Goal: Task Accomplishment & Management: Use online tool/utility

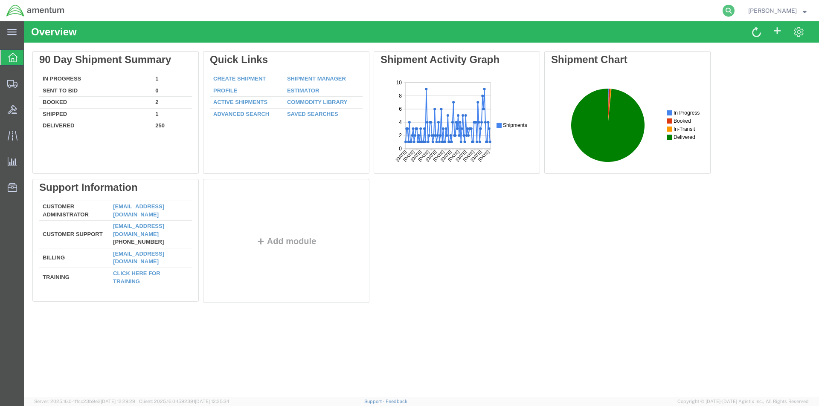
click at [734, 9] on icon at bounding box center [728, 11] width 12 height 12
paste input "S528-25225-1567"
click at [729, 11] on icon at bounding box center [728, 11] width 12 height 12
type input "S528-25225-1567"
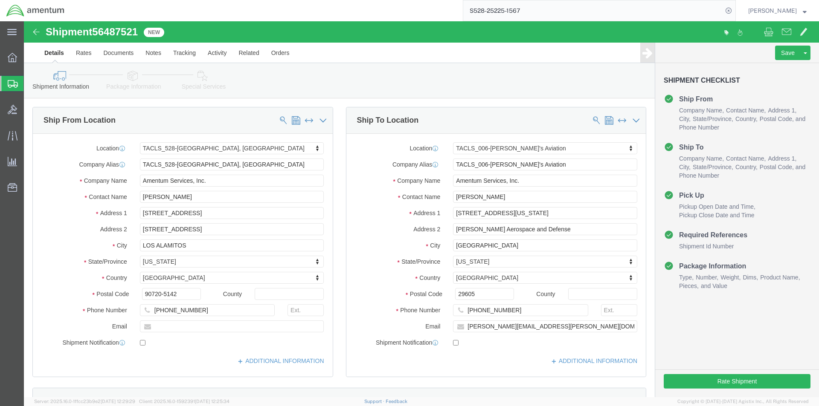
select select "42692"
select select "42676"
click input "[PHONE_NUMBER]"
click input "817944-1156"
type input "8179441156"
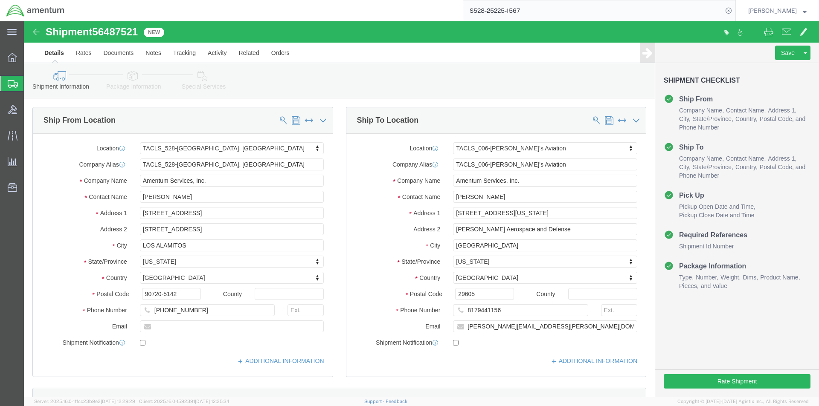
click div "Location TACLS_006-[PERSON_NAME]'s Aviation My Profile Location [PHONE_NUMBER] …"
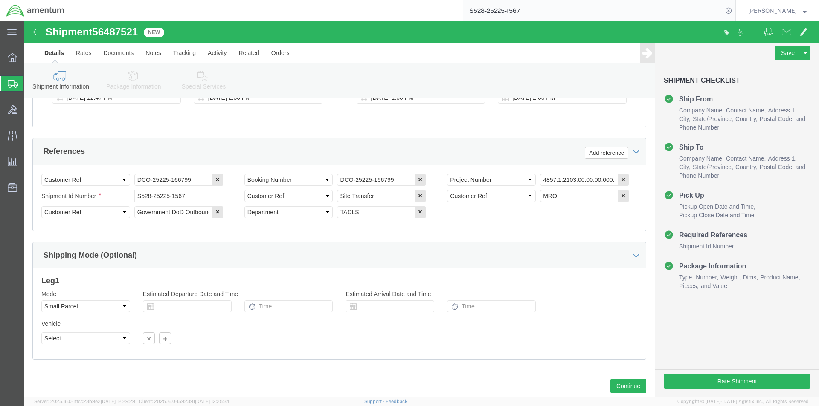
scroll to position [388, 0]
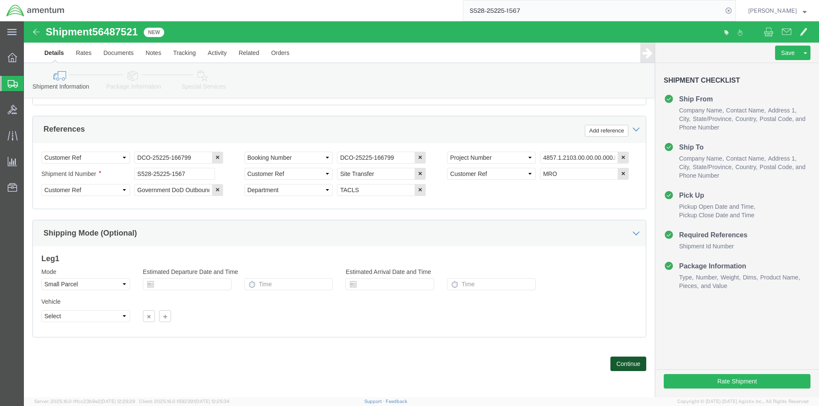
click button "Continue"
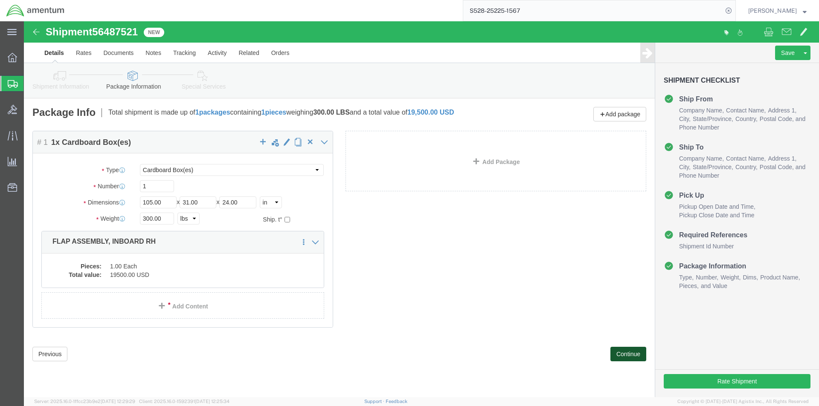
click button "Continue"
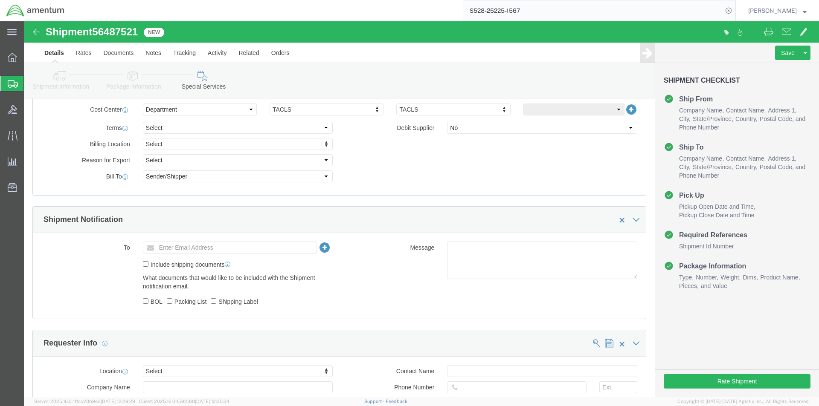
scroll to position [426, 0]
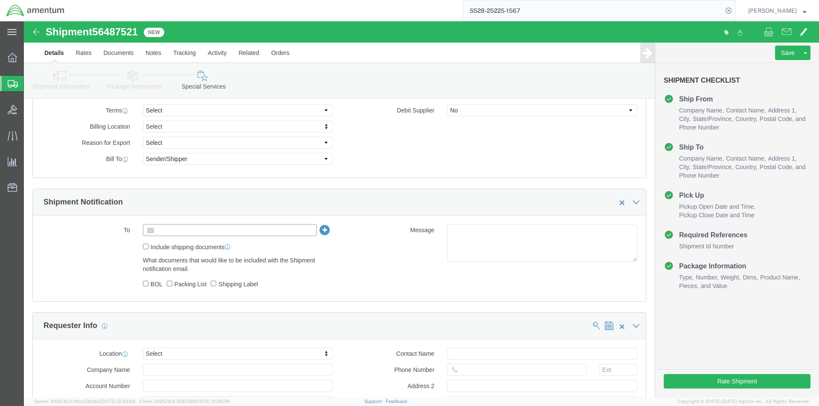
click input "text"
type input "[PERSON_NAME][EMAIL_ADDRESS][PERSON_NAME][DOMAIN_NAME]"
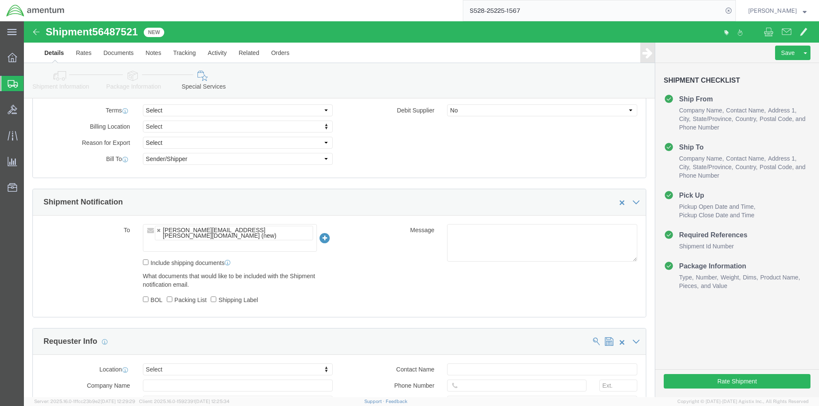
click div "To [PERSON_NAME][EMAIL_ADDRESS][PERSON_NAME][DOMAIN_NAME] (new) [PERSON_NAME][E…"
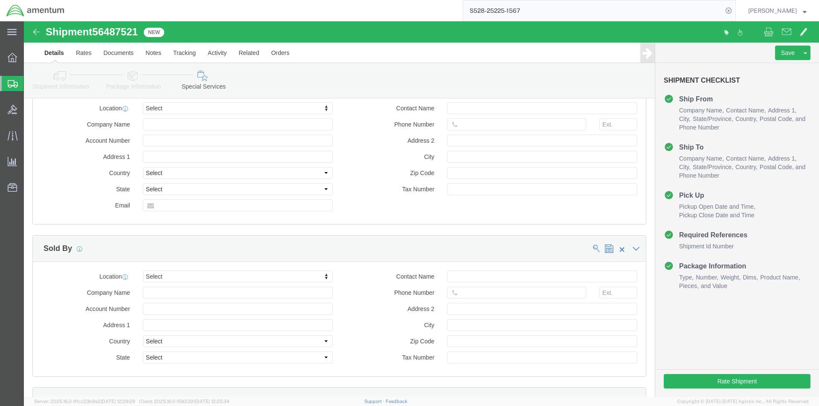
scroll to position [725, 0]
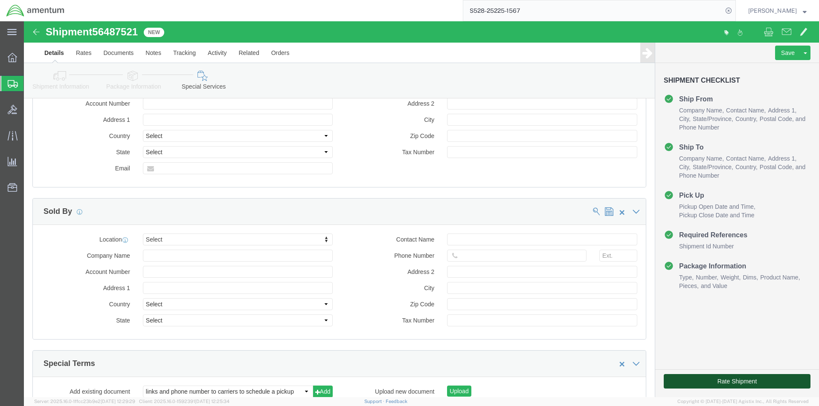
click button "Rate Shipment"
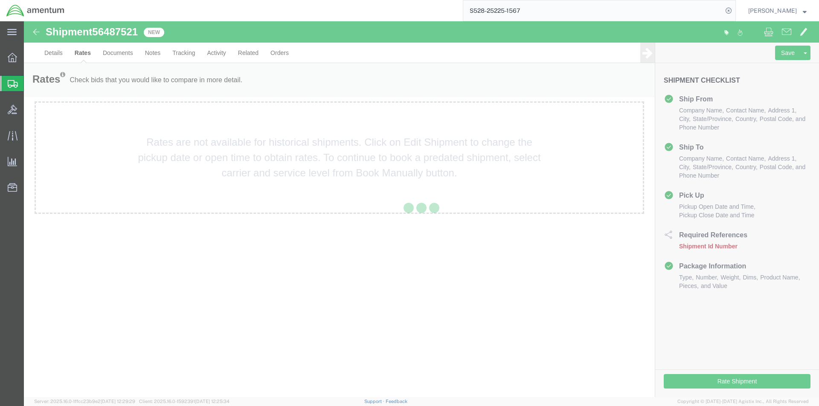
scroll to position [0, 0]
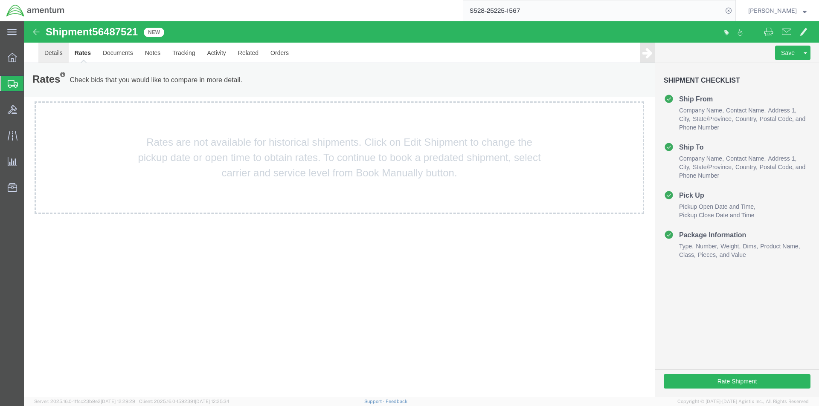
click at [52, 52] on link "Details" at bounding box center [53, 53] width 30 height 20
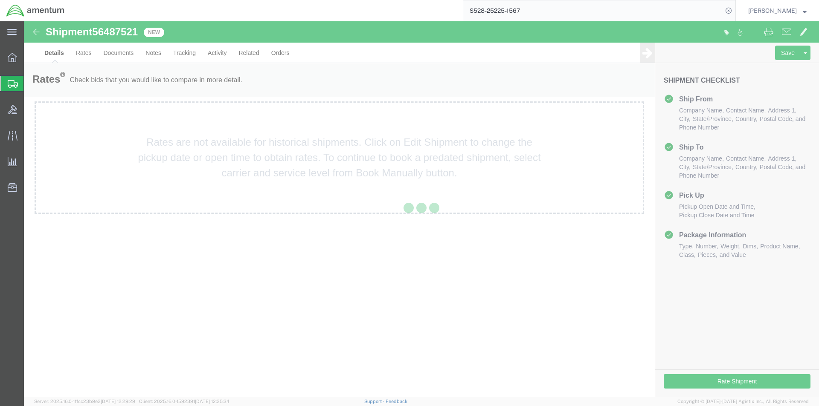
select select "42692"
select select "42676"
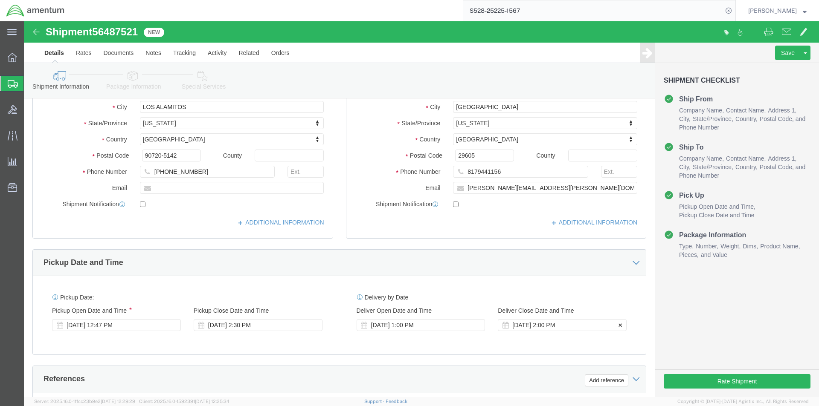
scroll to position [171, 0]
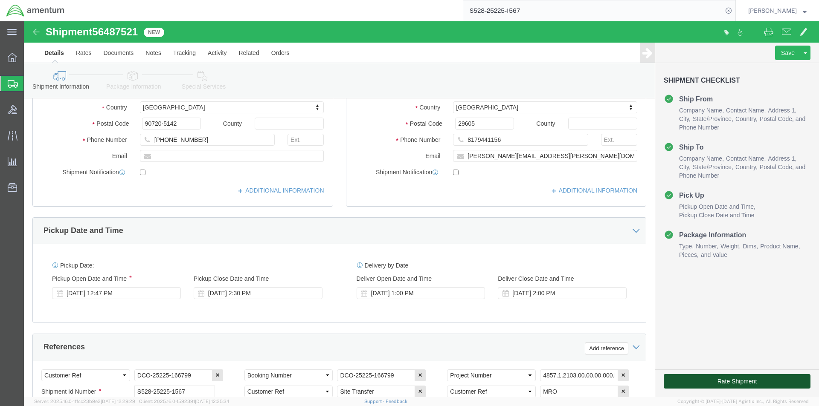
click button "Rate Shipment"
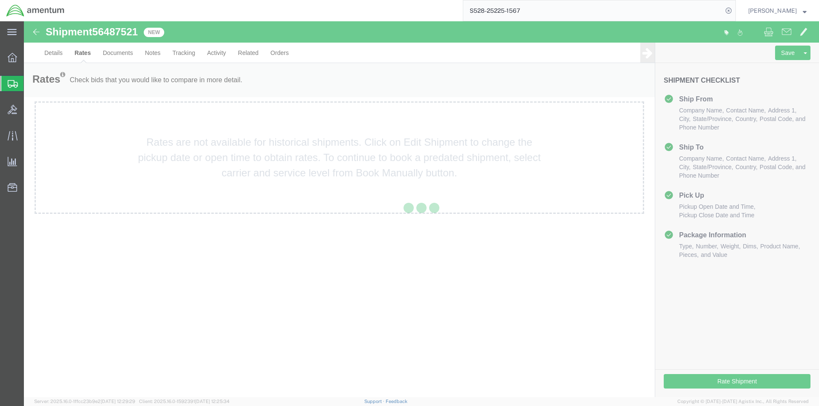
scroll to position [0, 0]
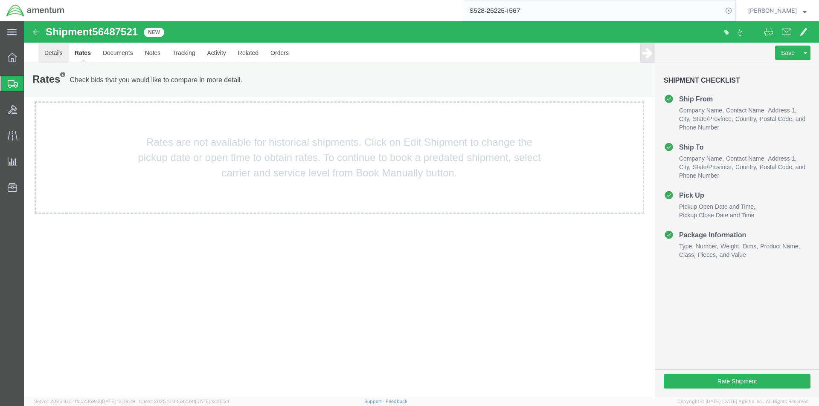
click at [46, 54] on link "Details" at bounding box center [53, 53] width 30 height 20
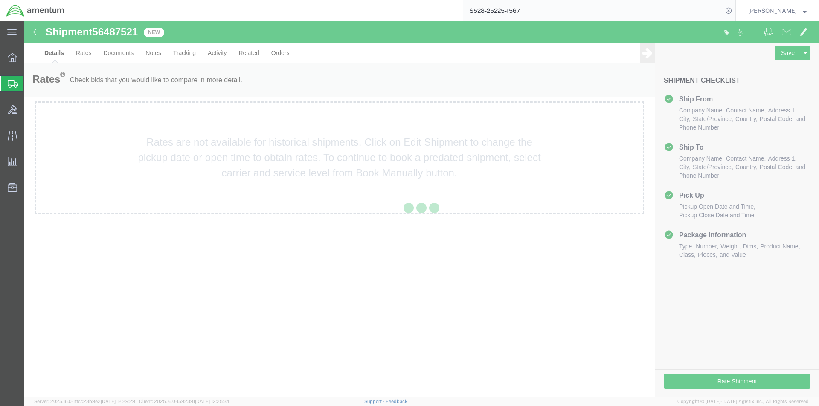
select select "42692"
select select "42676"
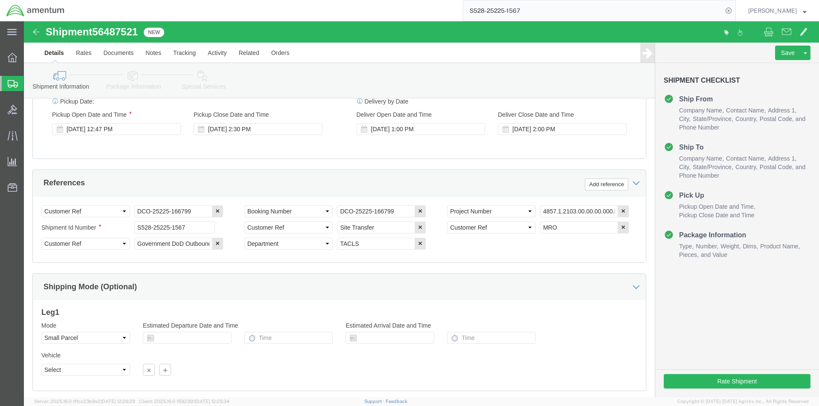
scroll to position [388, 0]
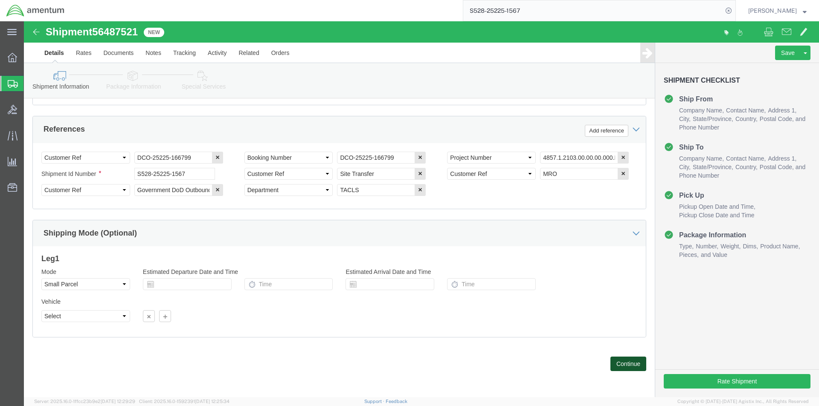
click button "Continue"
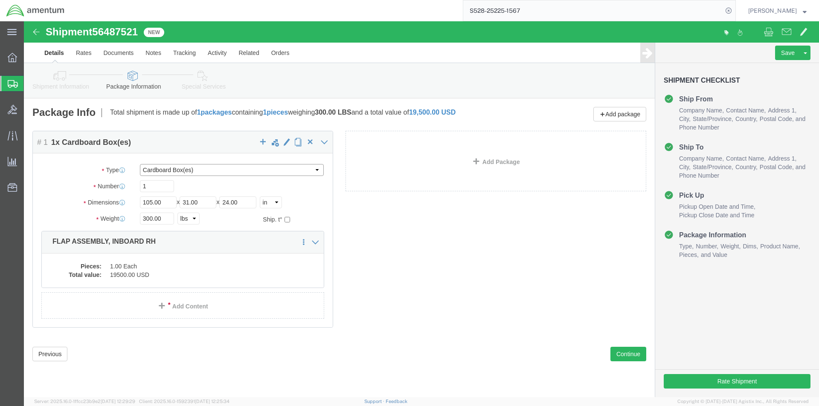
click select "Select Bale(s) Basket(s) Bolt(s) Bottle(s) Buckets Bulk Bundle(s) Can(s) Cardbo…"
select select "SKID"
click select "Select Bale(s) Basket(s) Bolt(s) Bottle(s) Buckets Bulk Bundle(s) Can(s) Cardbo…"
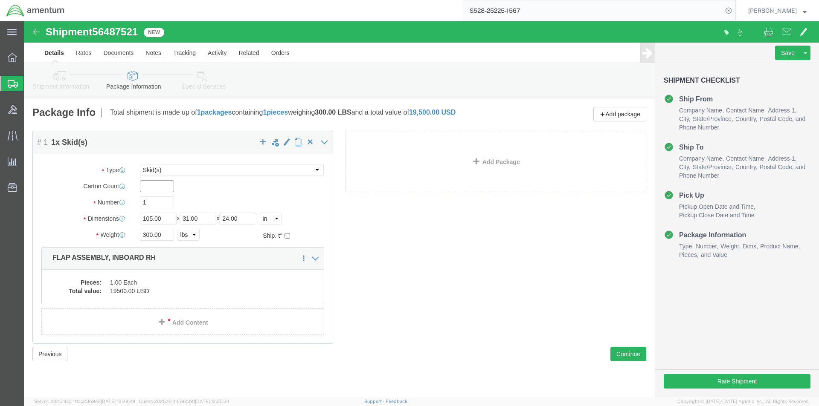
click input "text"
type input "1"
click label "Package Type"
click button "Continue"
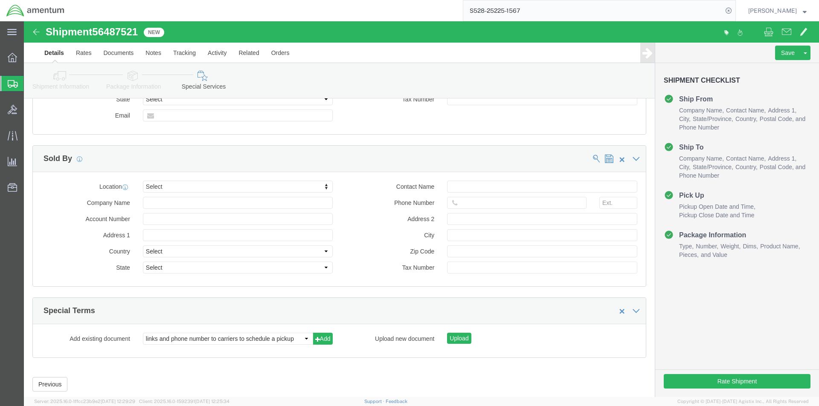
scroll to position [782, 0]
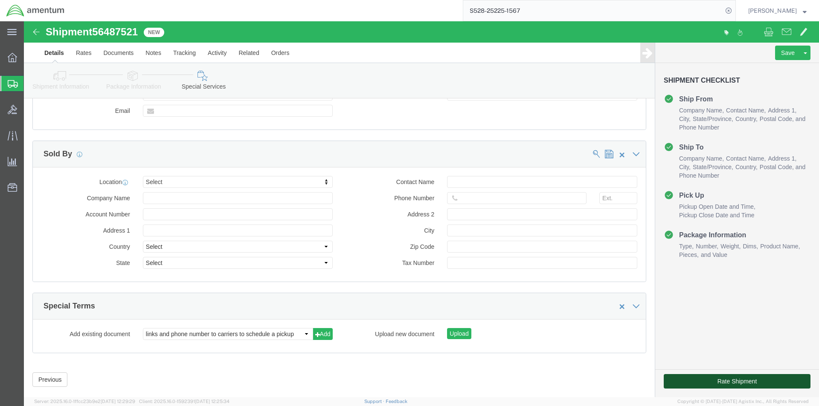
click button "Rate Shipment"
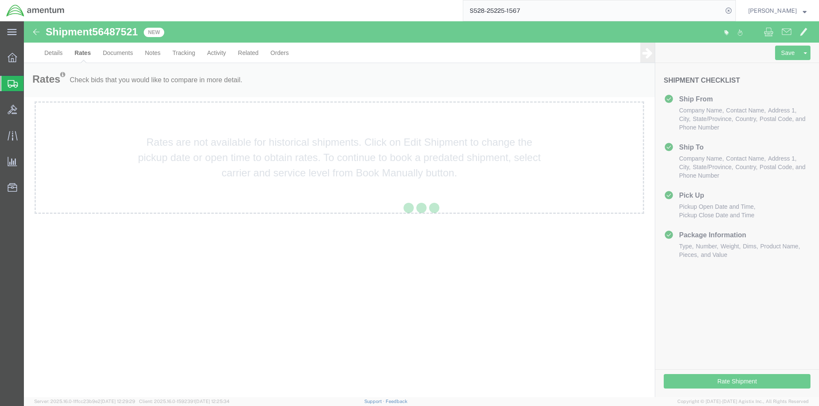
scroll to position [0, 0]
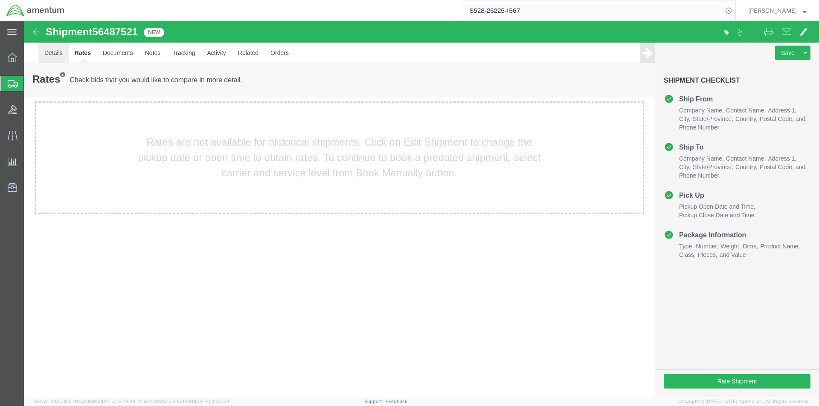
click at [41, 58] on link "Details" at bounding box center [53, 53] width 30 height 20
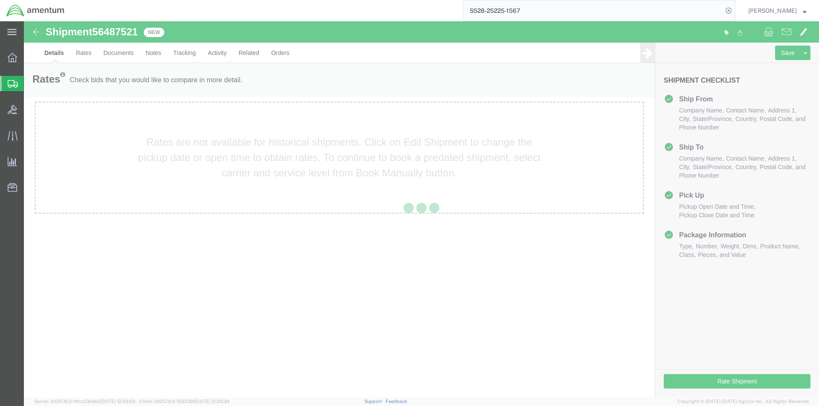
select select "42692"
select select "42676"
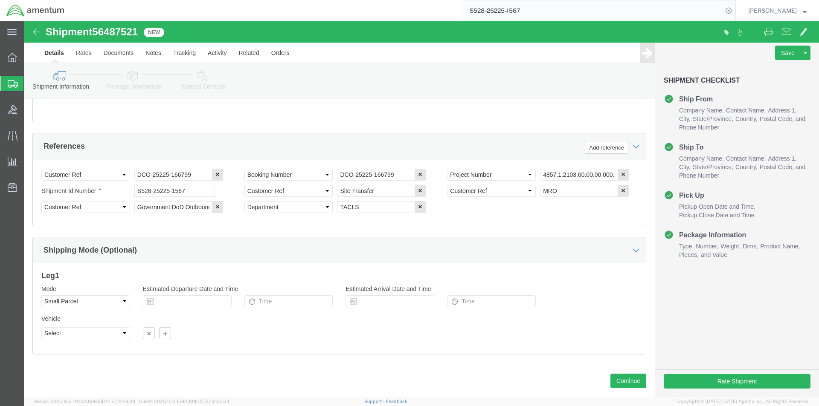
scroll to position [384, 0]
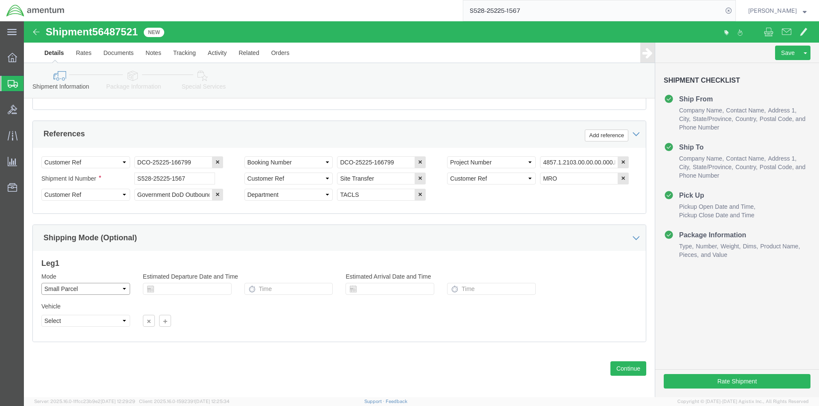
click select "Select Air Less than Truckload Multi-Leg Ocean Freight Rail Small Parcel Truckl…"
select select "LTL"
click select "Select Air Less than Truckload Multi-Leg Ocean Freight Rail Small Parcel Truckl…"
click select "Select Straight Truck"
click div "Leg 1 Mode Select Air Less than Truckload Multi-Leg Ocean Freight Rail Small Pa…"
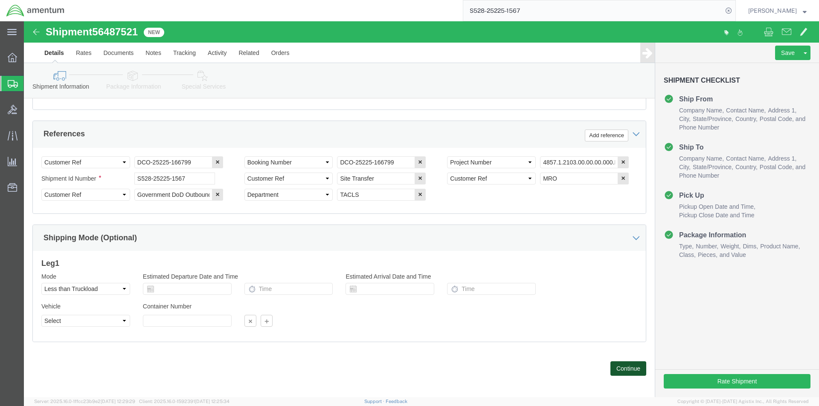
click button "Continue"
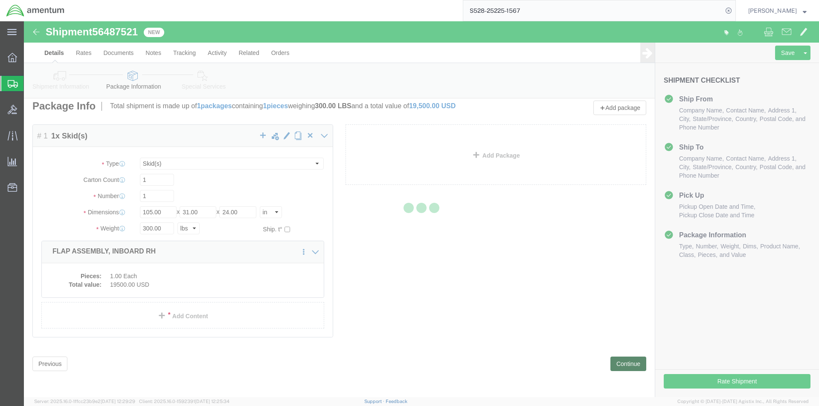
scroll to position [0, 0]
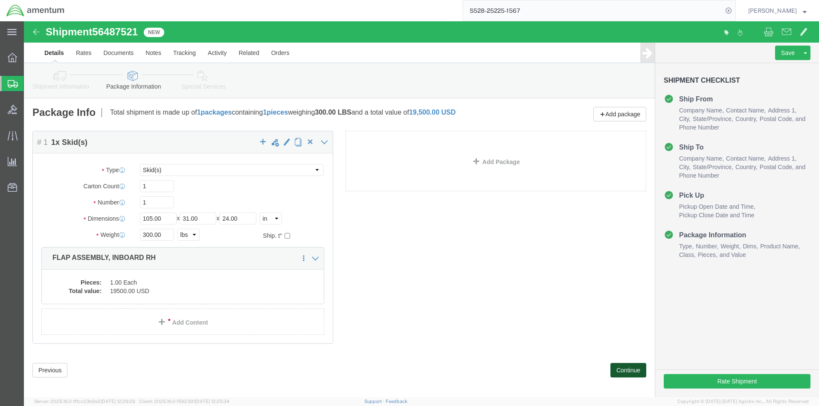
click button "Continue"
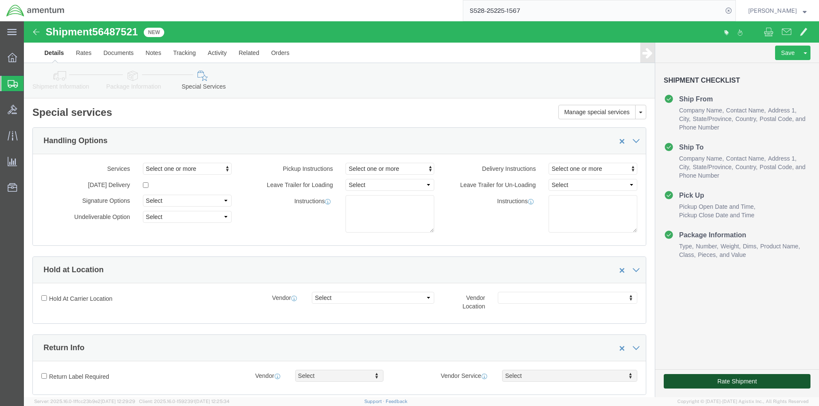
click button "Rate Shipment"
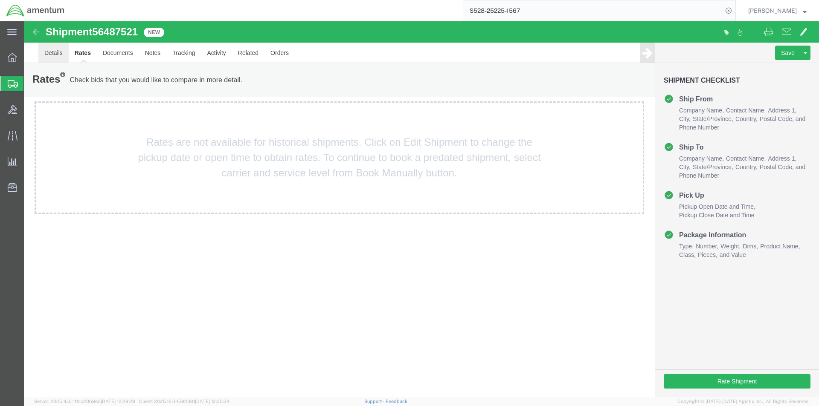
click at [52, 50] on link "Details" at bounding box center [53, 53] width 30 height 20
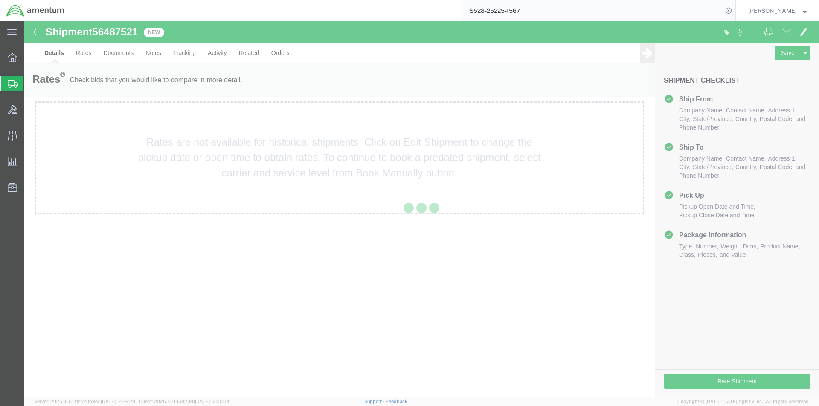
select select "42692"
select select "42676"
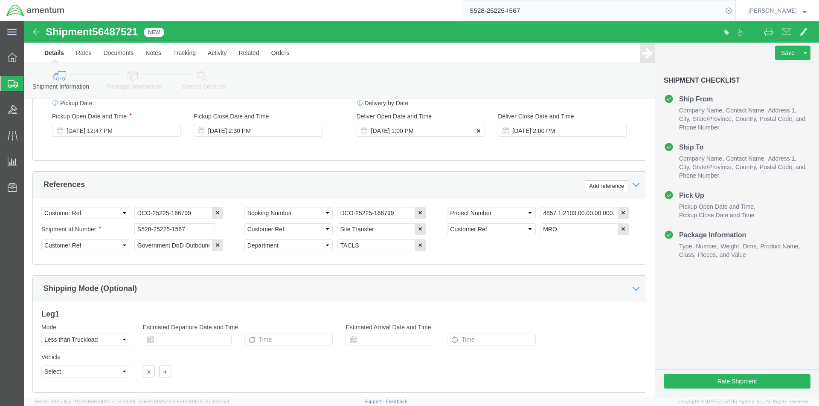
scroll to position [388, 0]
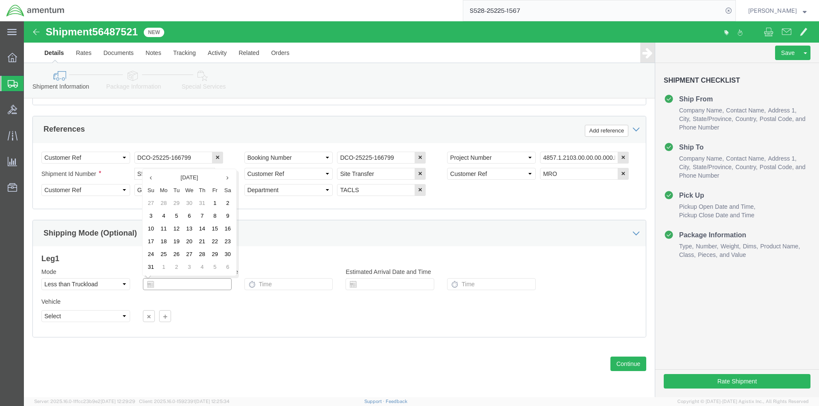
click input "text"
click td "14"
type input "[DATE]"
click div "Estimated Departure Date and Time [DATE]"
click input "text"
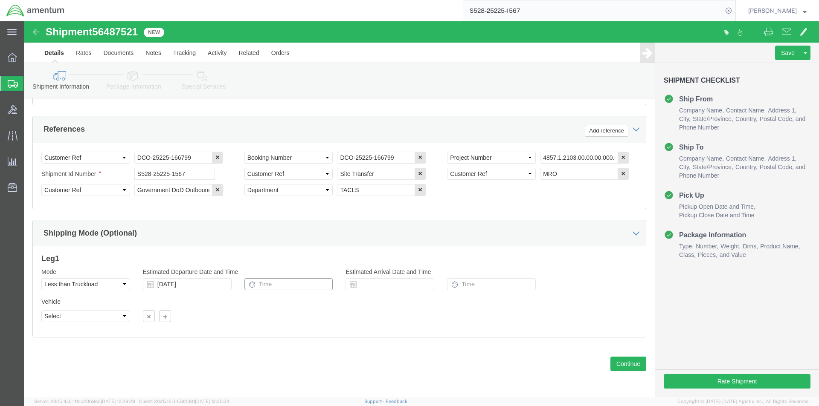
click input "text"
click td "20"
type input "[DATE]"
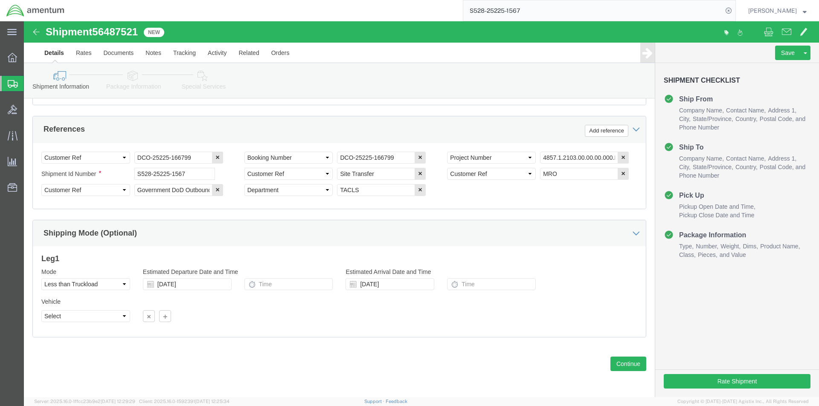
click div "Vehicle Select Straight Truck Size Select 20 Feet 35 Feet 48 Feet 53 Feet Conta…"
click select "Select Straight Truck"
click div "Please fix the following errors Ship From Location Location TACLS_528-[GEOGRAPH…"
click button "Continue"
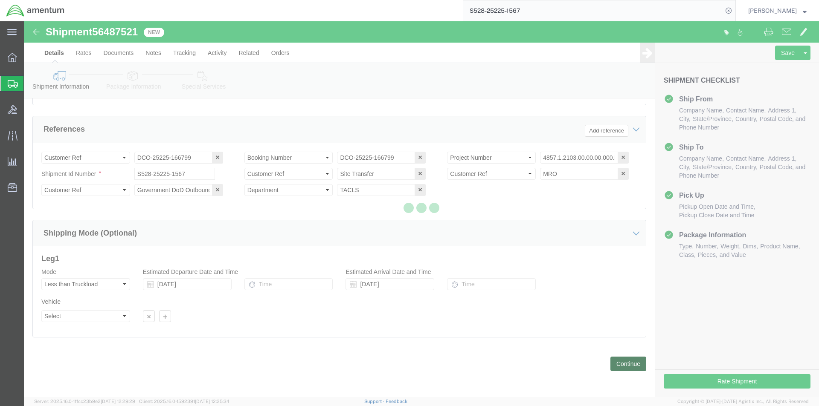
scroll to position [0, 0]
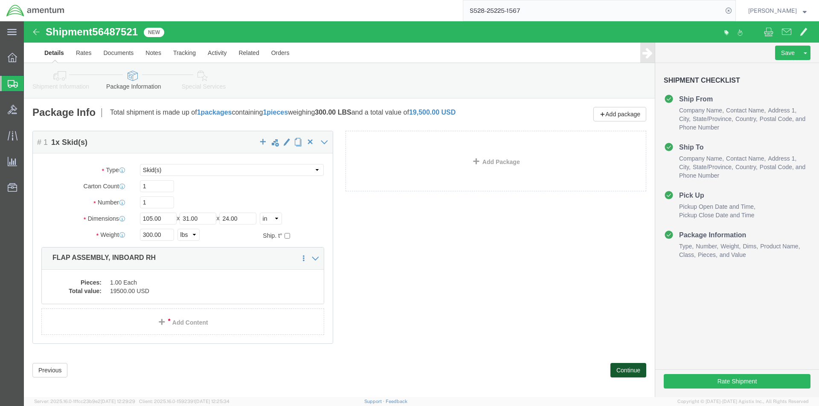
click button "Continue"
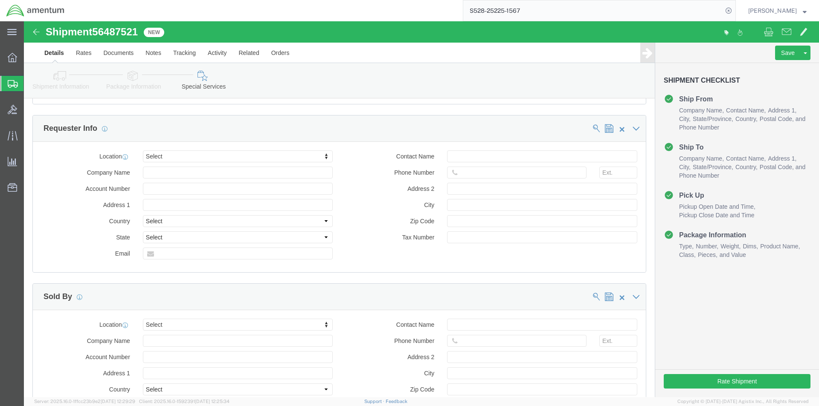
scroll to position [782, 0]
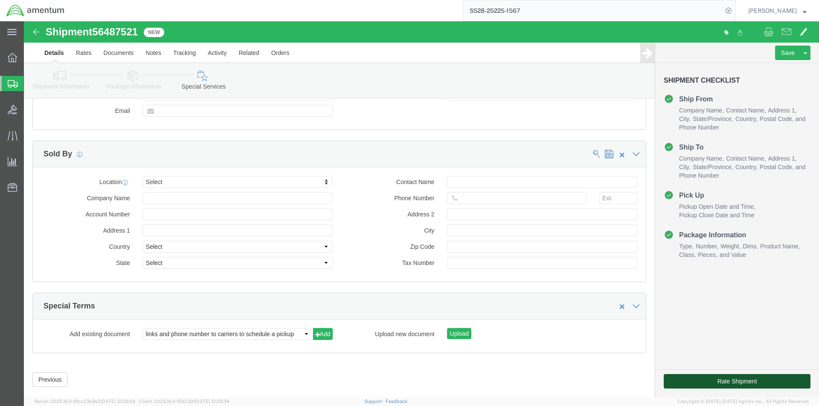
click button "Rate Shipment"
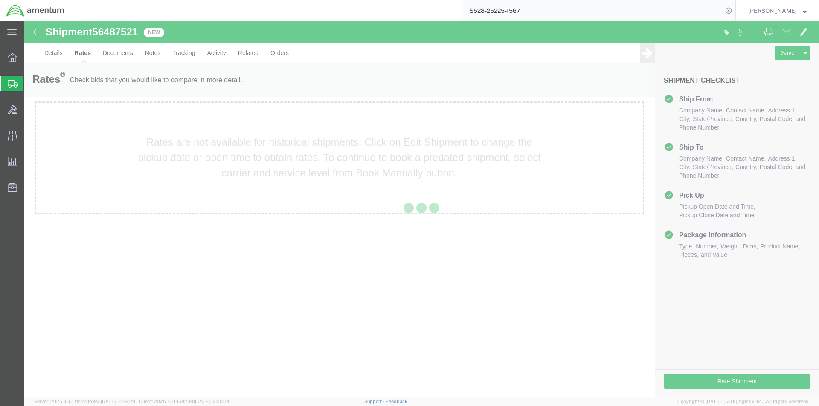
scroll to position [0, 0]
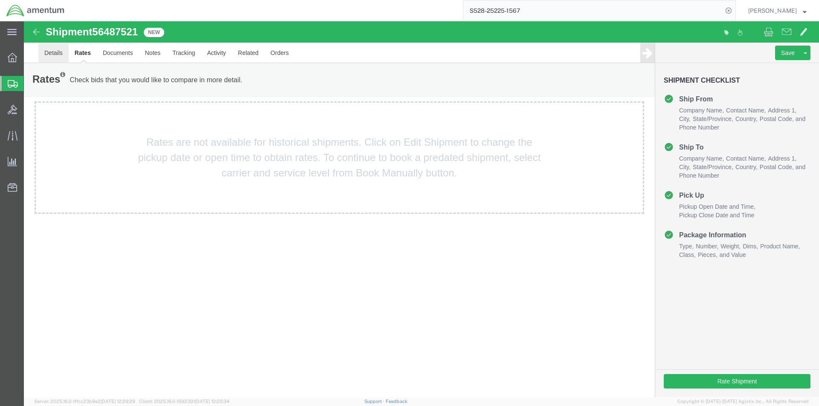
click at [50, 55] on link "Details" at bounding box center [53, 53] width 30 height 20
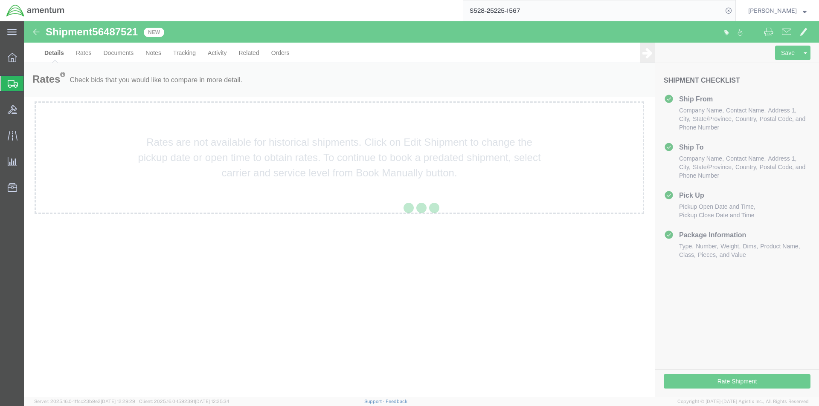
select select "42692"
select select "42676"
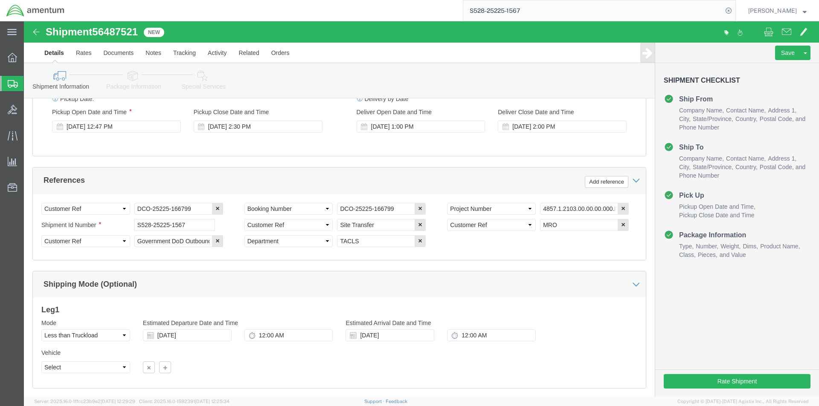
scroll to position [388, 0]
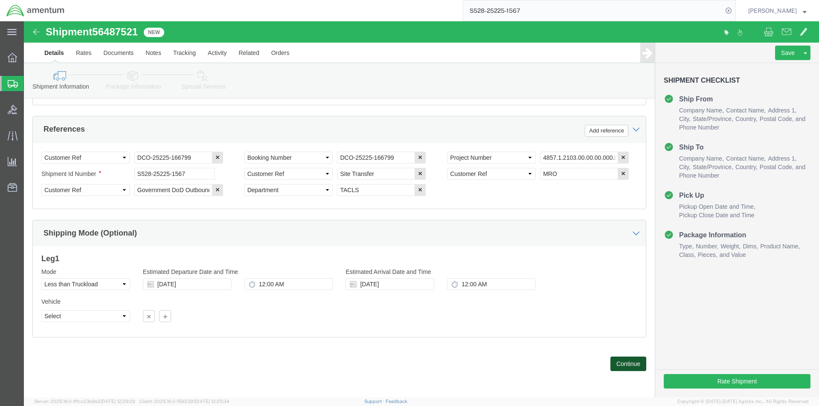
click button "Continue"
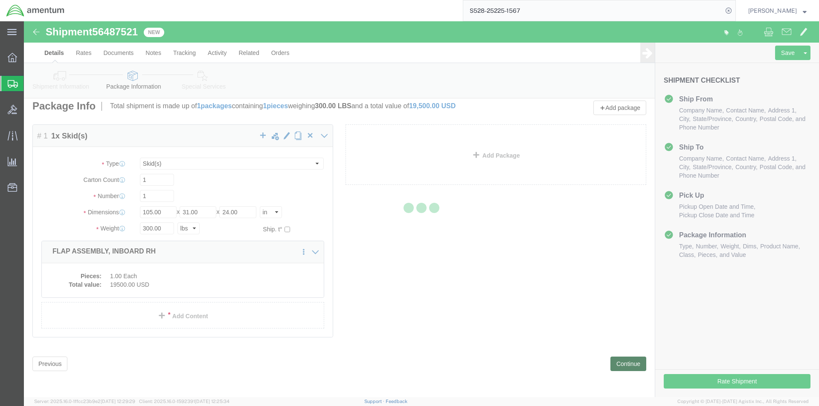
scroll to position [0, 0]
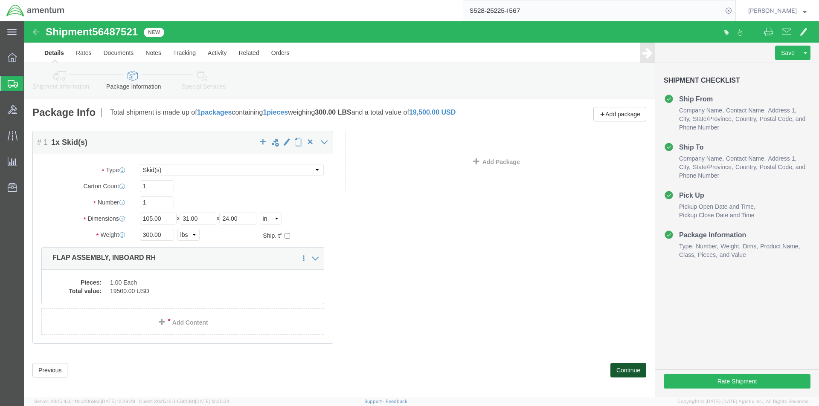
click button "Continue"
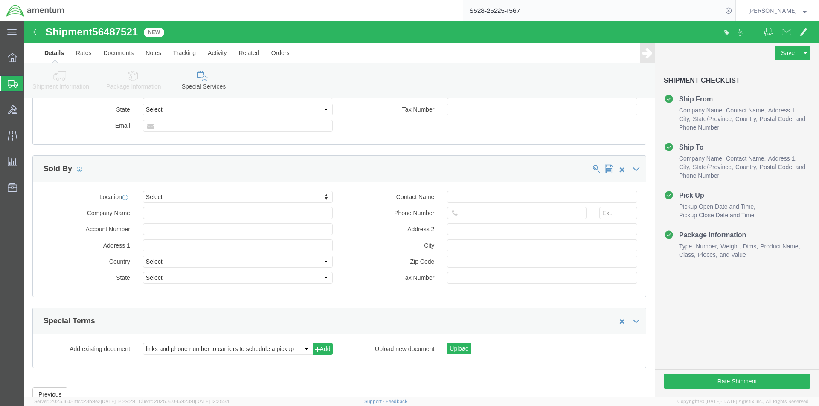
scroll to position [782, 0]
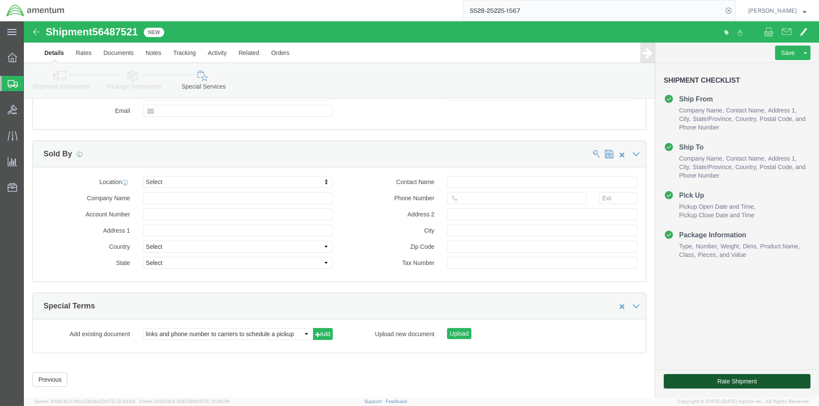
click button "Rate Shipment"
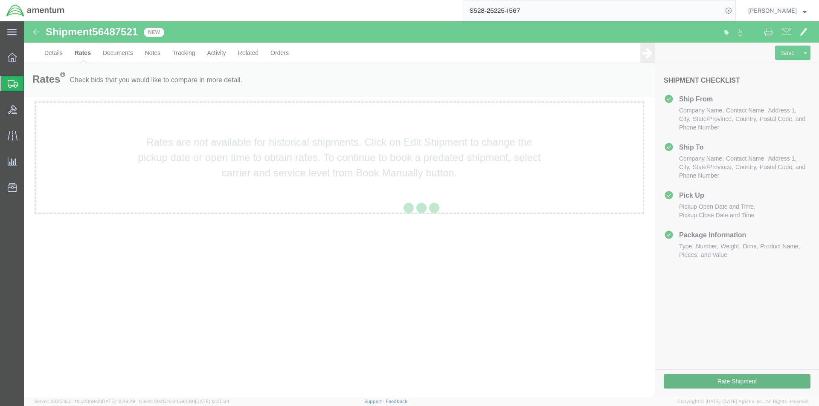
scroll to position [0, 0]
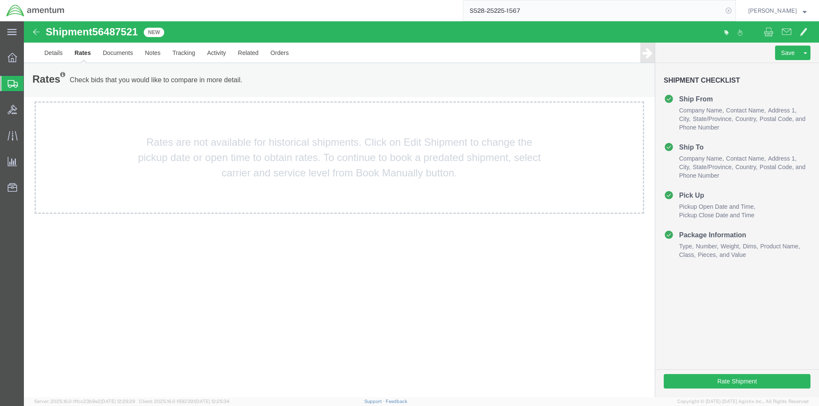
click at [729, 12] on icon at bounding box center [728, 11] width 12 height 12
click at [731, 9] on icon at bounding box center [728, 11] width 12 height 12
paste input "S528-25225-1567"
click at [730, 12] on icon at bounding box center [728, 11] width 12 height 12
type input "S528-25225-1567"
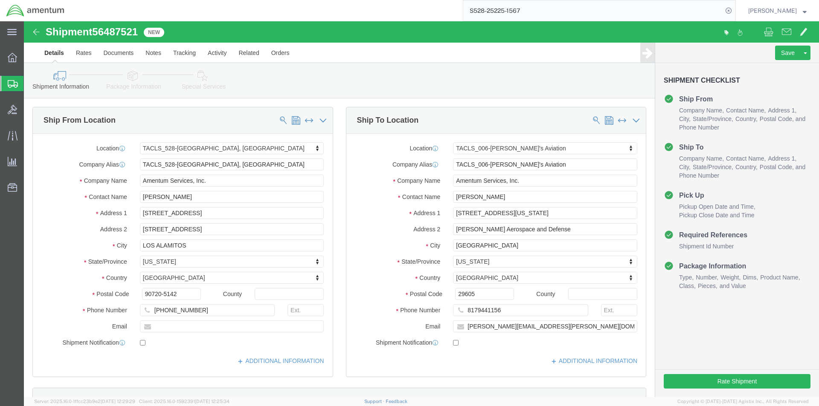
select select "42692"
select select "42676"
type input "12:00 AM"
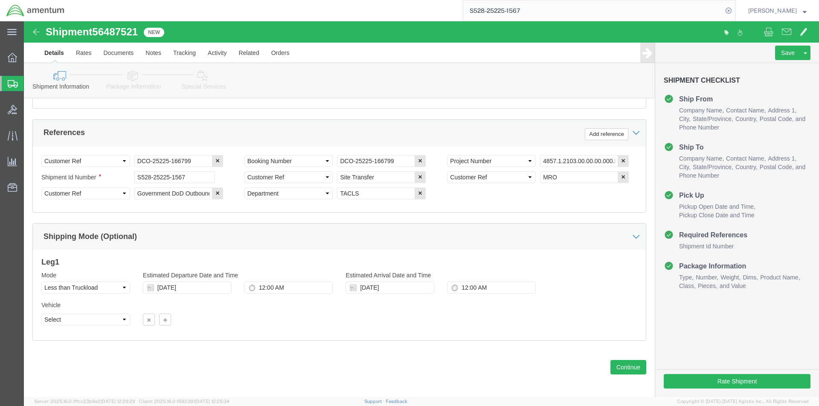
scroll to position [388, 0]
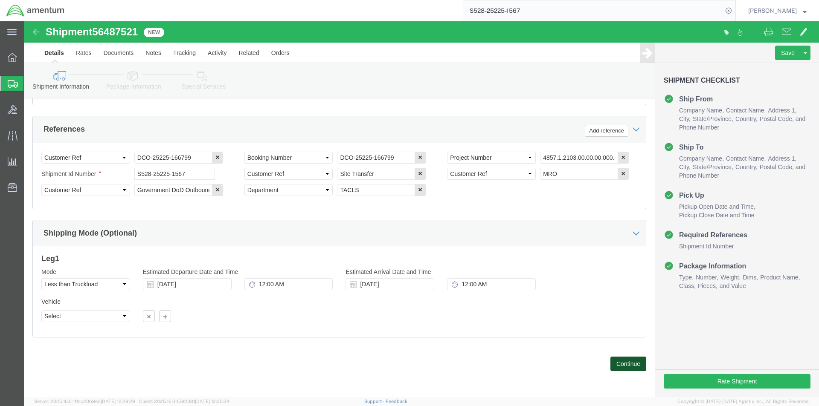
click button "Continue"
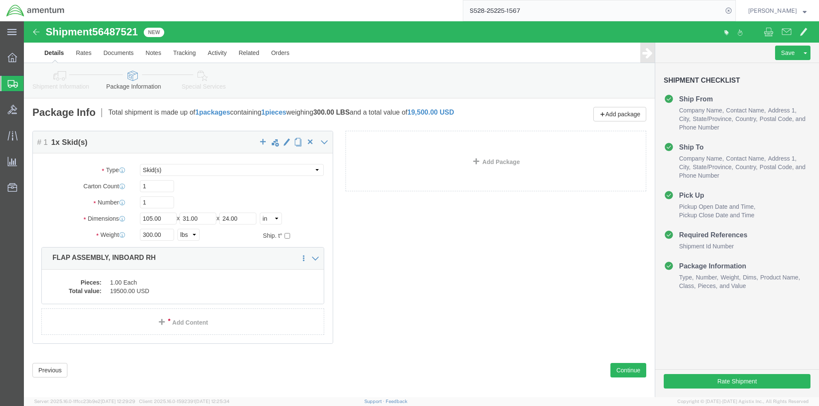
click div "Please fix the following errors Ship From Location Location TACLS_528-[GEOGRAPH…"
click button "Continue"
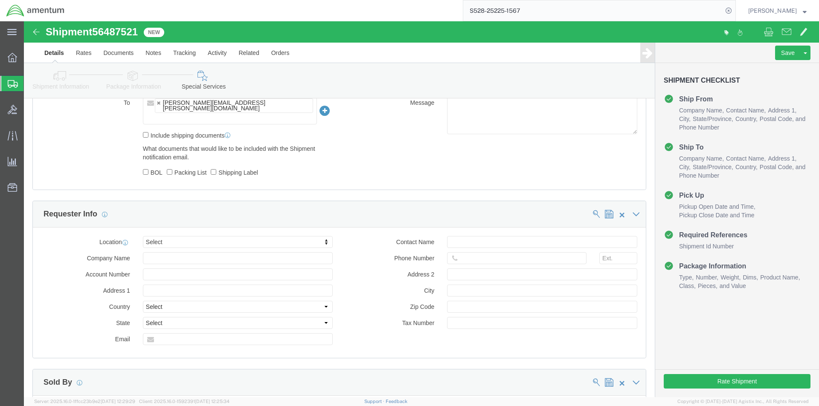
scroll to position [554, 0]
click button "Rate Shipment"
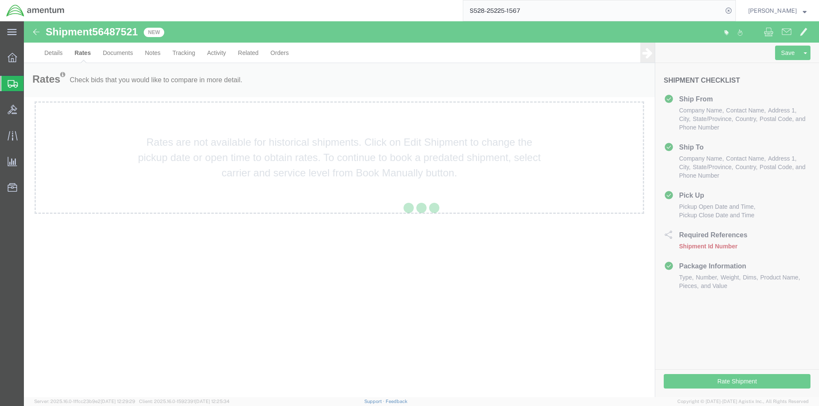
scroll to position [0, 0]
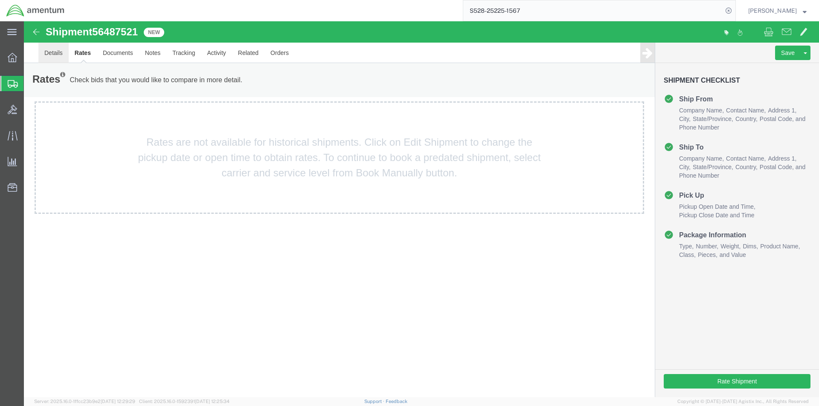
click at [44, 53] on link "Details" at bounding box center [53, 53] width 30 height 20
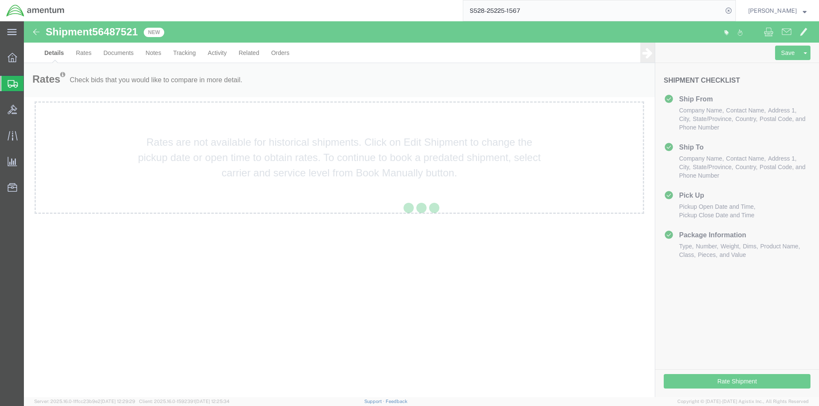
select select "42692"
select select "42676"
